Goal: Communication & Community: Connect with others

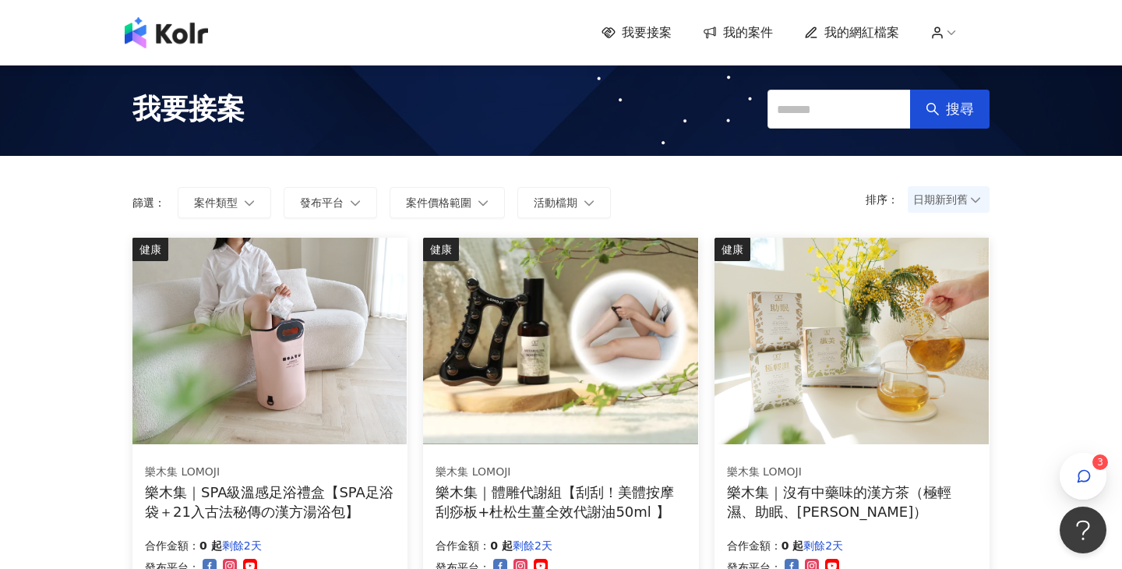
click at [741, 37] on span "我的案件" at bounding box center [748, 32] width 50 height 17
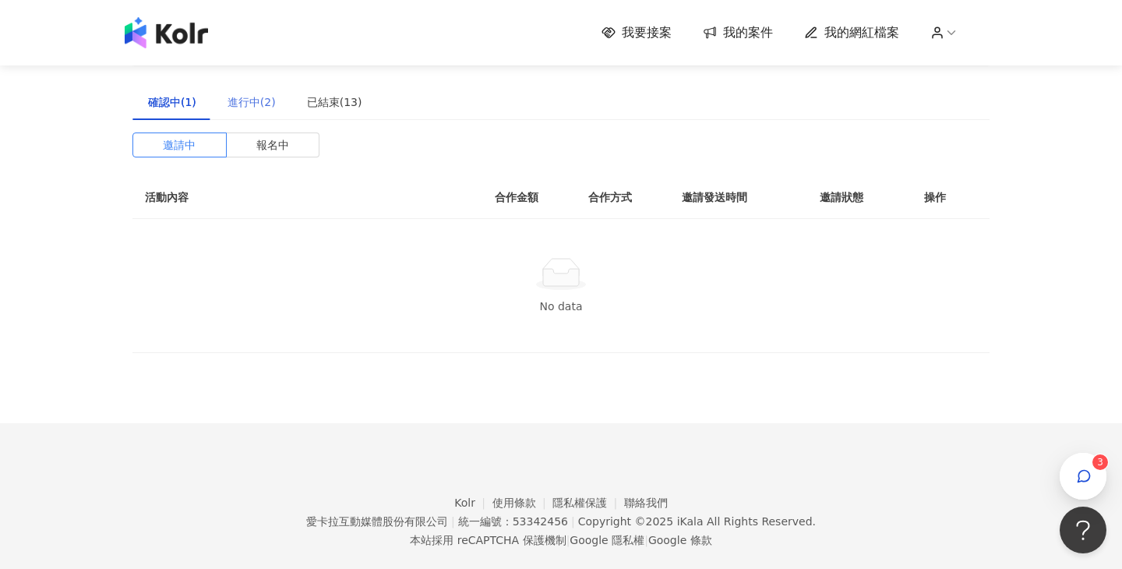
click at [282, 105] on div "進行中(2)" at bounding box center [251, 102] width 79 height 36
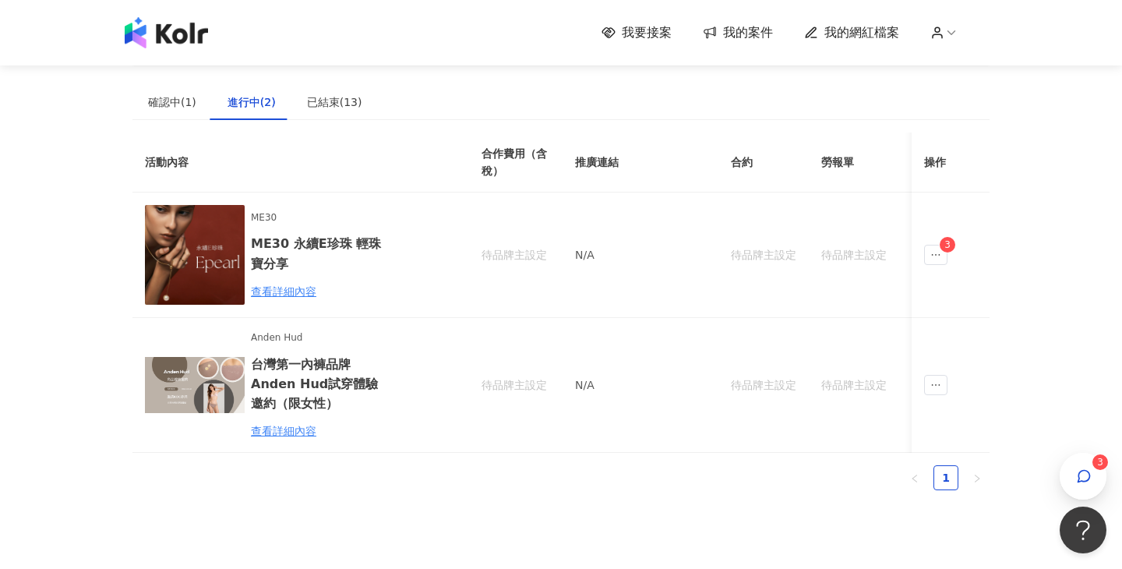
click at [1097, 463] on sup "3" at bounding box center [1101, 462] width 16 height 16
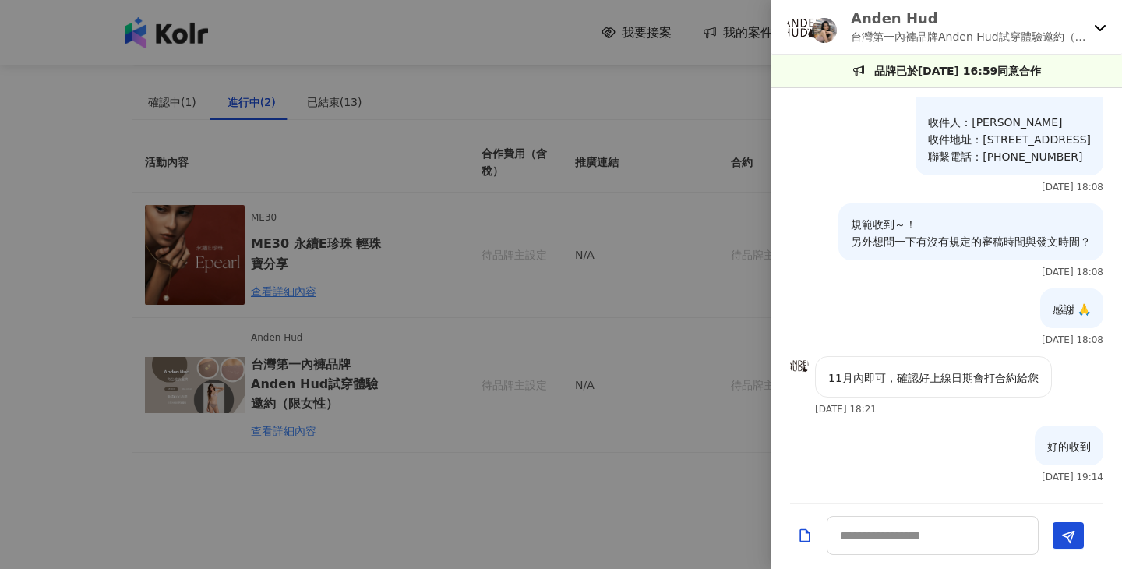
scroll to position [900, 0]
click at [480, 465] on div at bounding box center [561, 284] width 1122 height 569
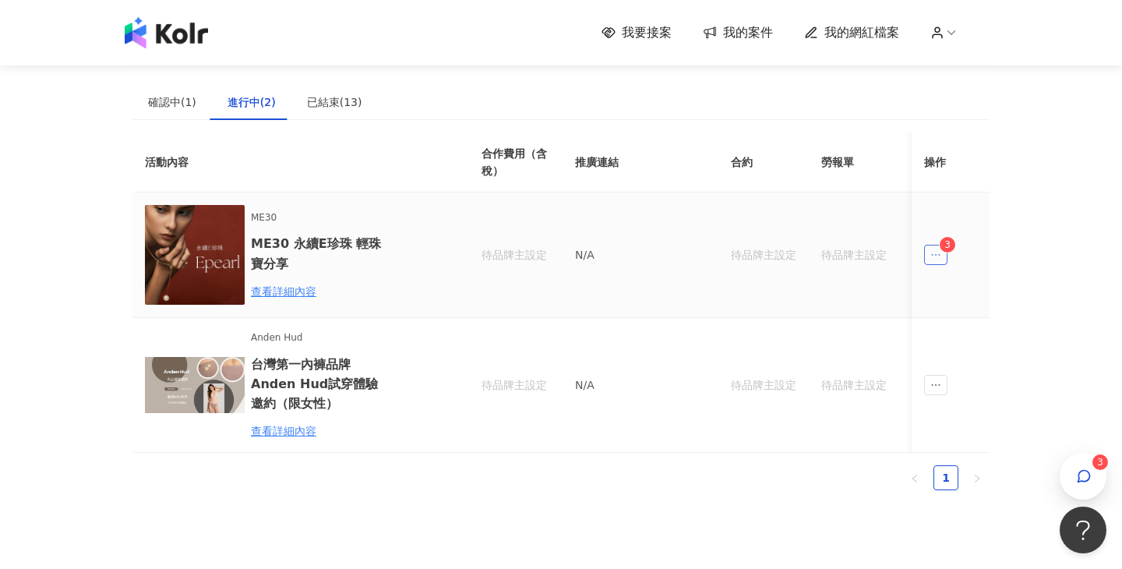
click at [928, 247] on span "ellipsis" at bounding box center [935, 255] width 23 height 20
click at [962, 331] on div "傳訊 3" at bounding box center [966, 324] width 59 height 17
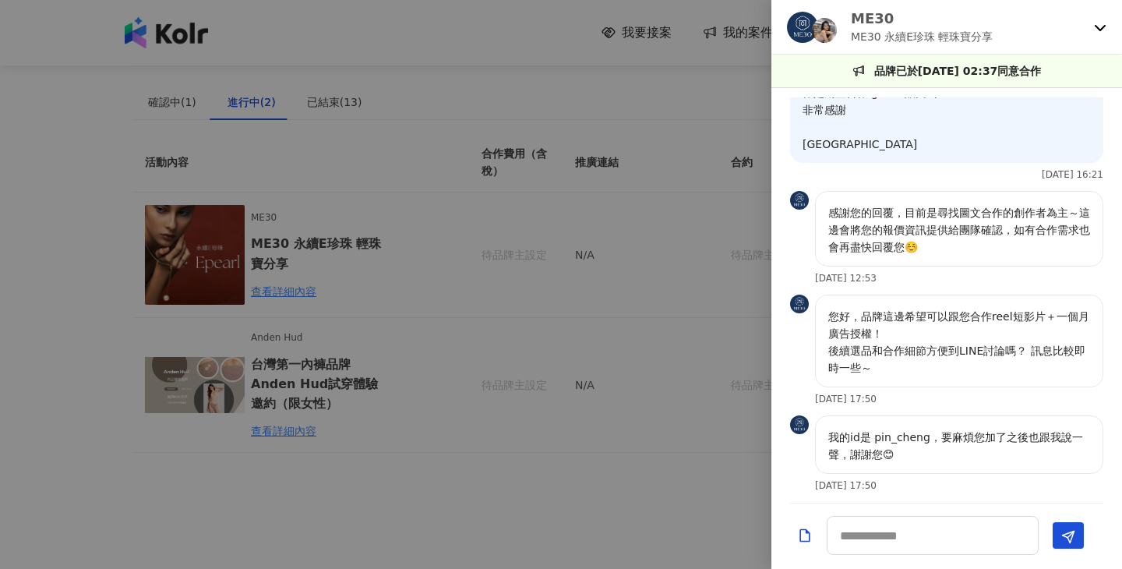
scroll to position [789, 0]
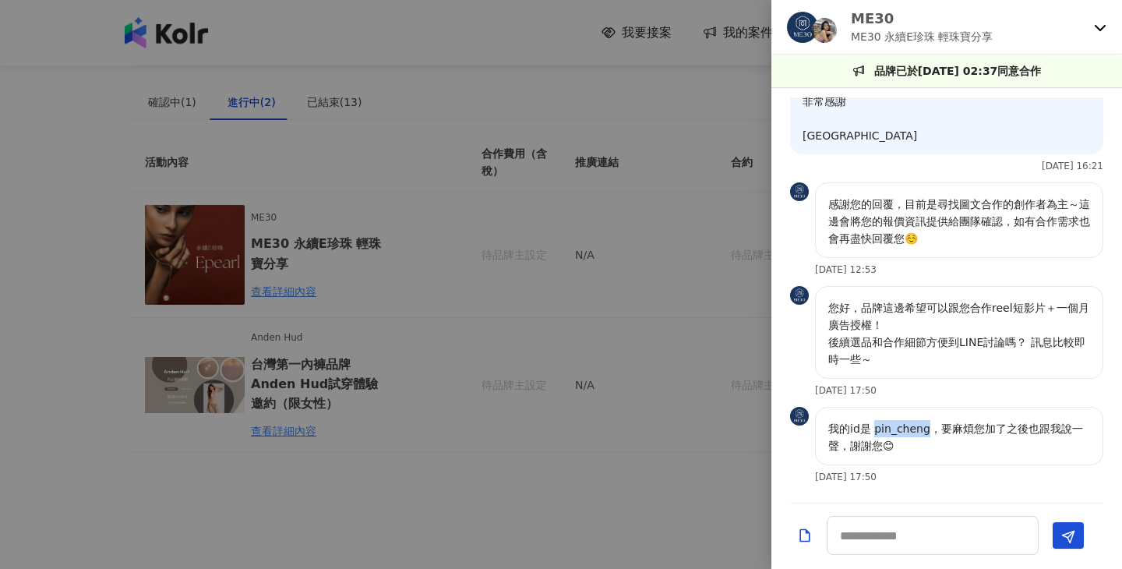
drag, startPoint x: 874, startPoint y: 429, endPoint x: 925, endPoint y: 430, distance: 51.4
click at [925, 430] on p "我的id是 pin_cheng，要麻煩您加了之後也跟我說一聲，謝謝您😊" at bounding box center [959, 437] width 262 height 34
copy p "pin_cheng"
click at [907, 538] on textarea at bounding box center [933, 535] width 212 height 39
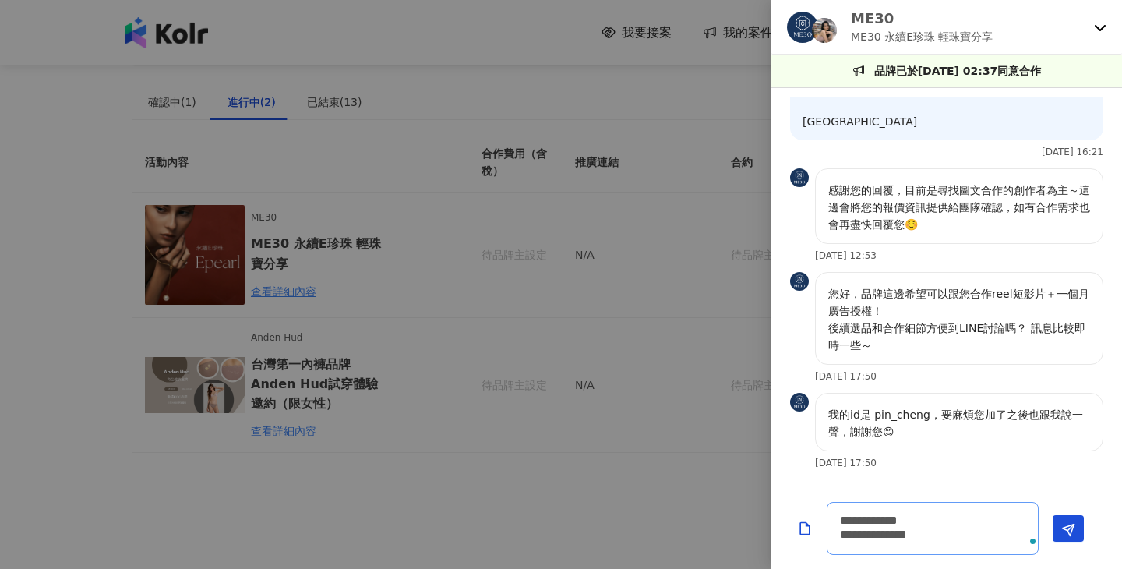
scroll to position [0, 0]
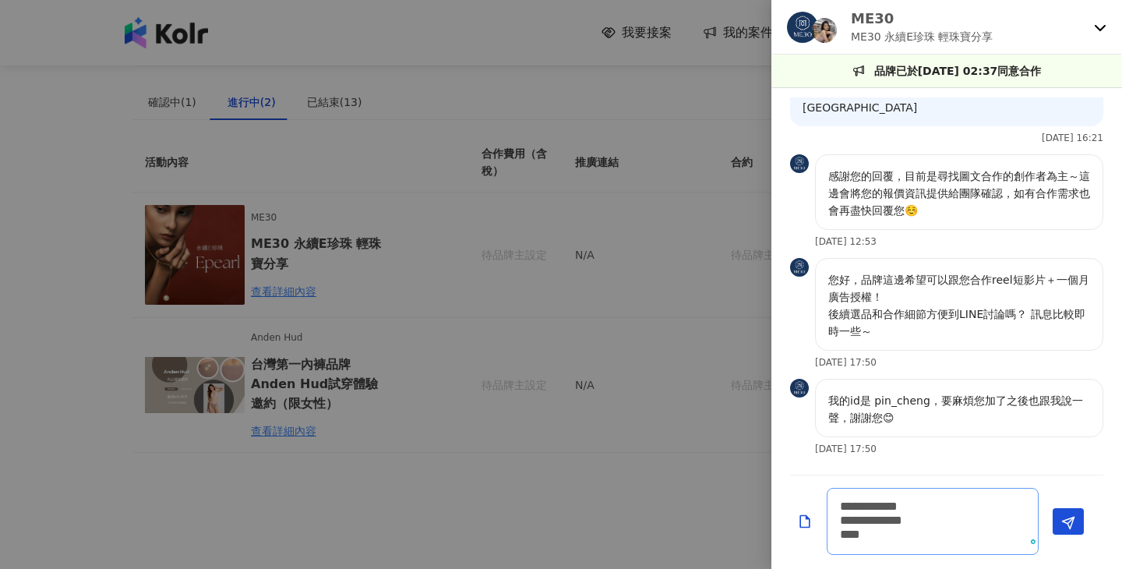
type textarea "**********"
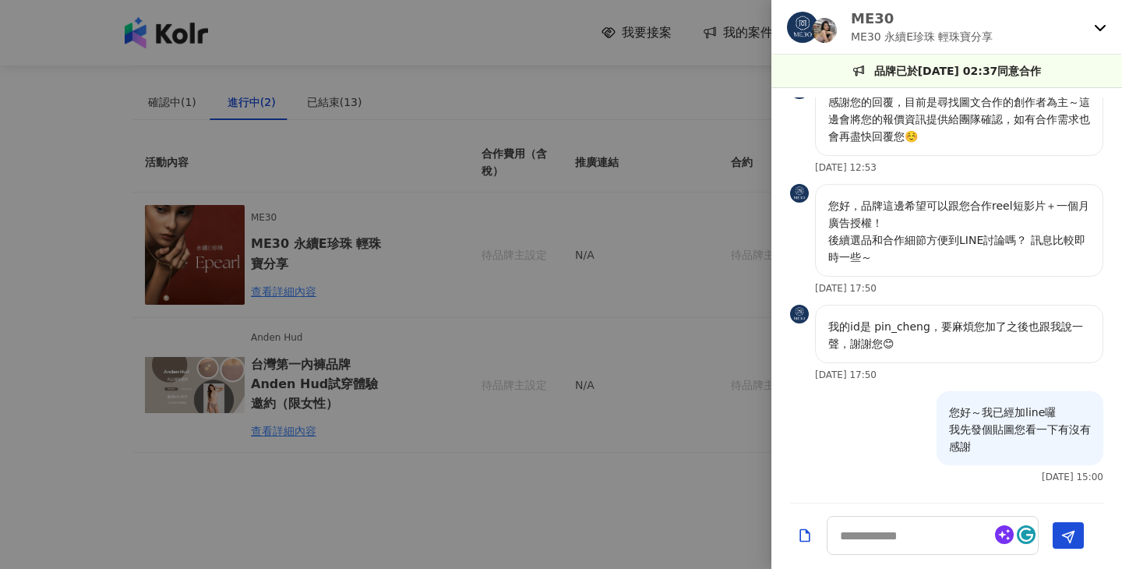
click at [426, 98] on div at bounding box center [561, 284] width 1122 height 569
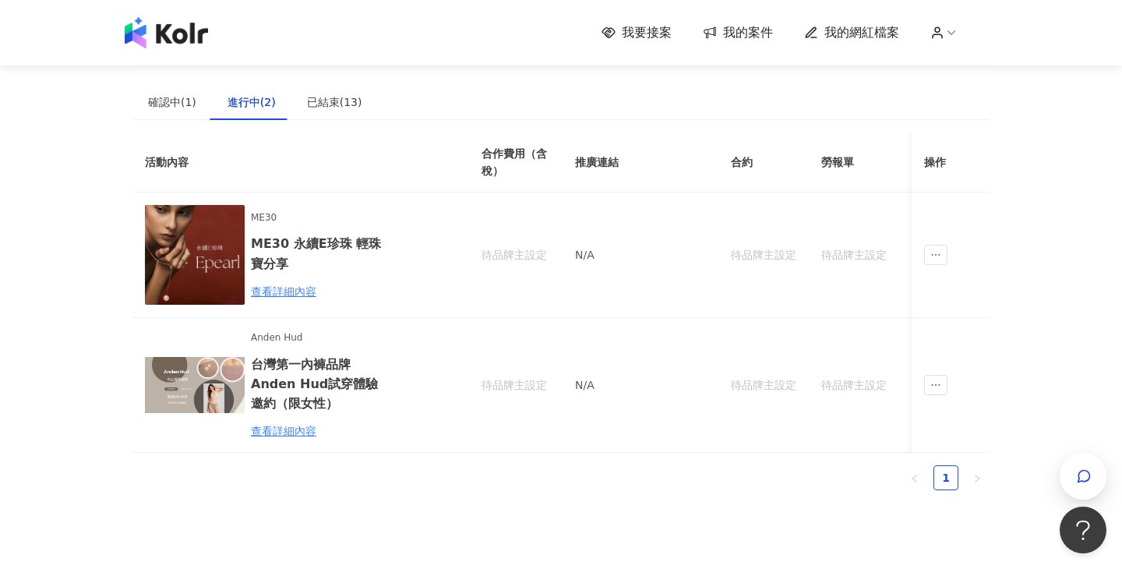
click at [178, 38] on img at bounding box center [166, 32] width 83 height 31
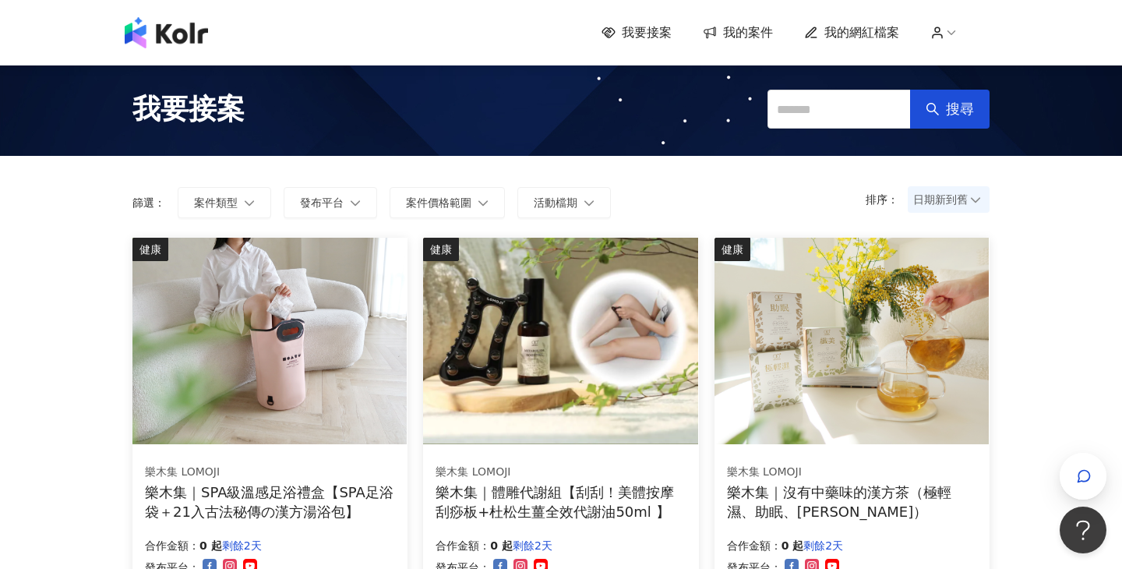
click at [185, 49] on div "我要接案 我的案件 我的網紅檔案" at bounding box center [561, 32] width 1122 height 65
